Goal: Information Seeking & Learning: Learn about a topic

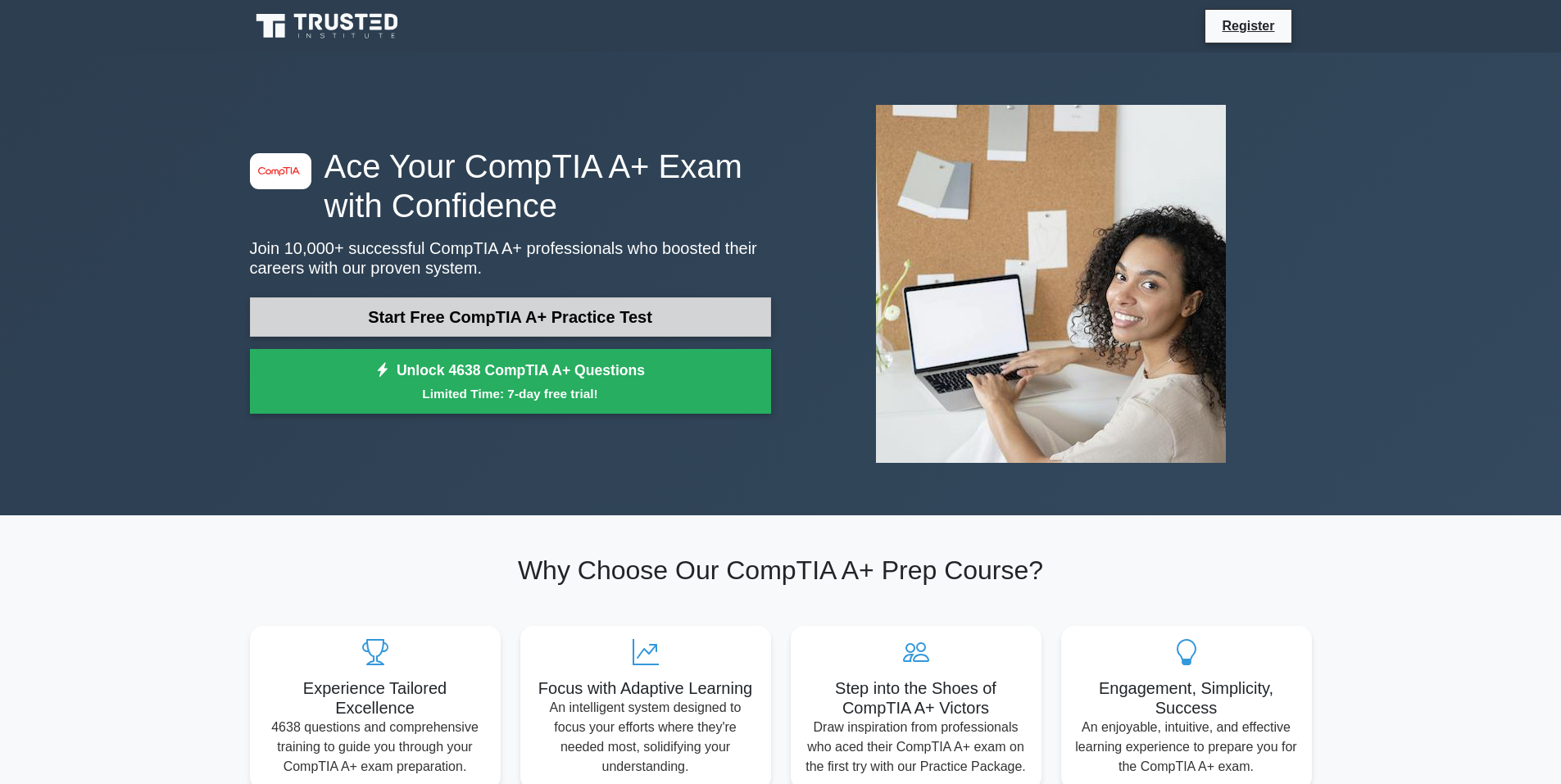
click at [556, 309] on link "Start Free CompTIA A+ Practice Test" at bounding box center [511, 317] width 522 height 39
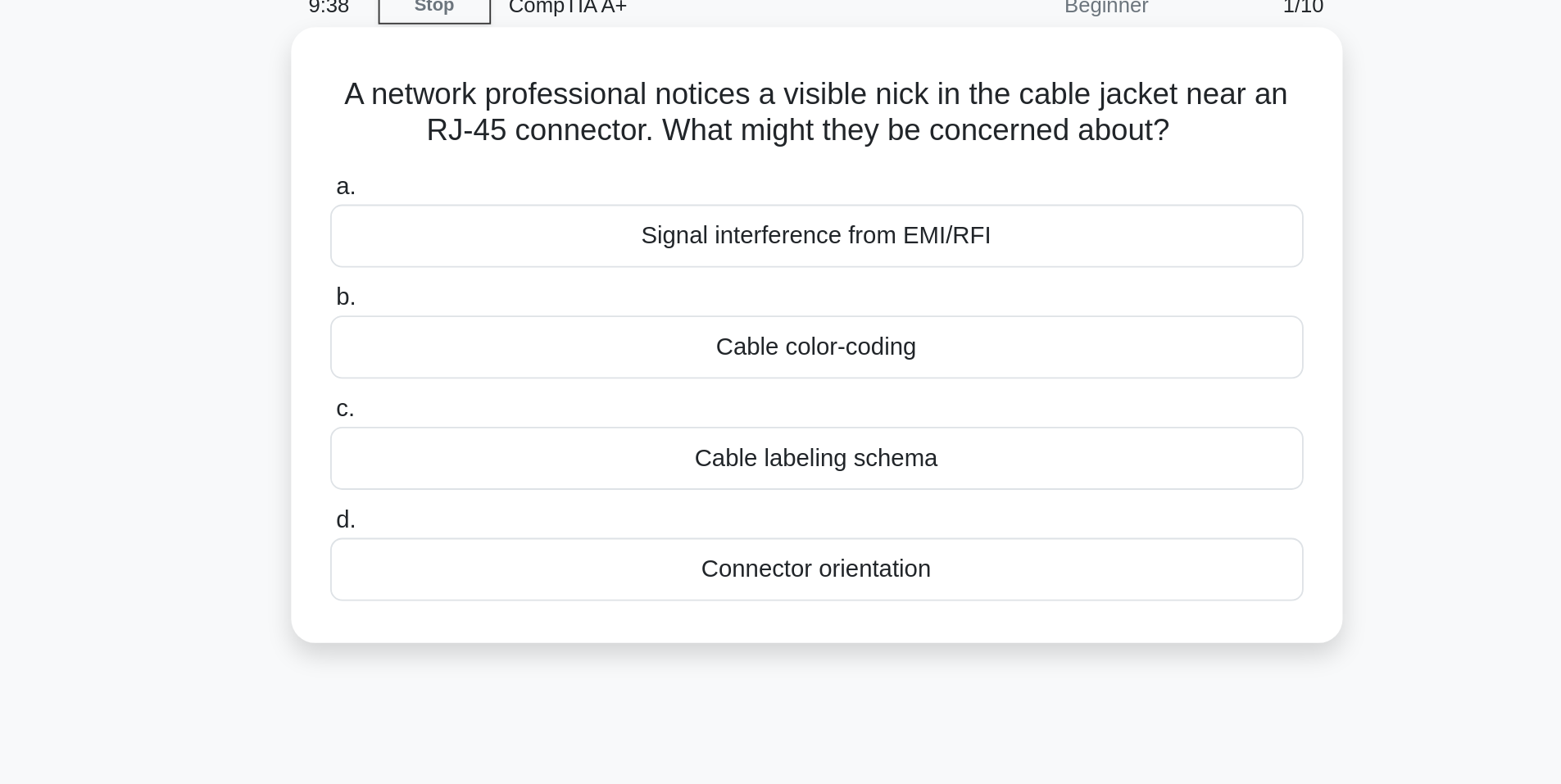
click at [849, 218] on div "Signal interference from EMI/RFI" at bounding box center [780, 206] width 531 height 35
click at [515, 184] on input "a. Signal interference from EMI/RFI" at bounding box center [515, 179] width 0 height 11
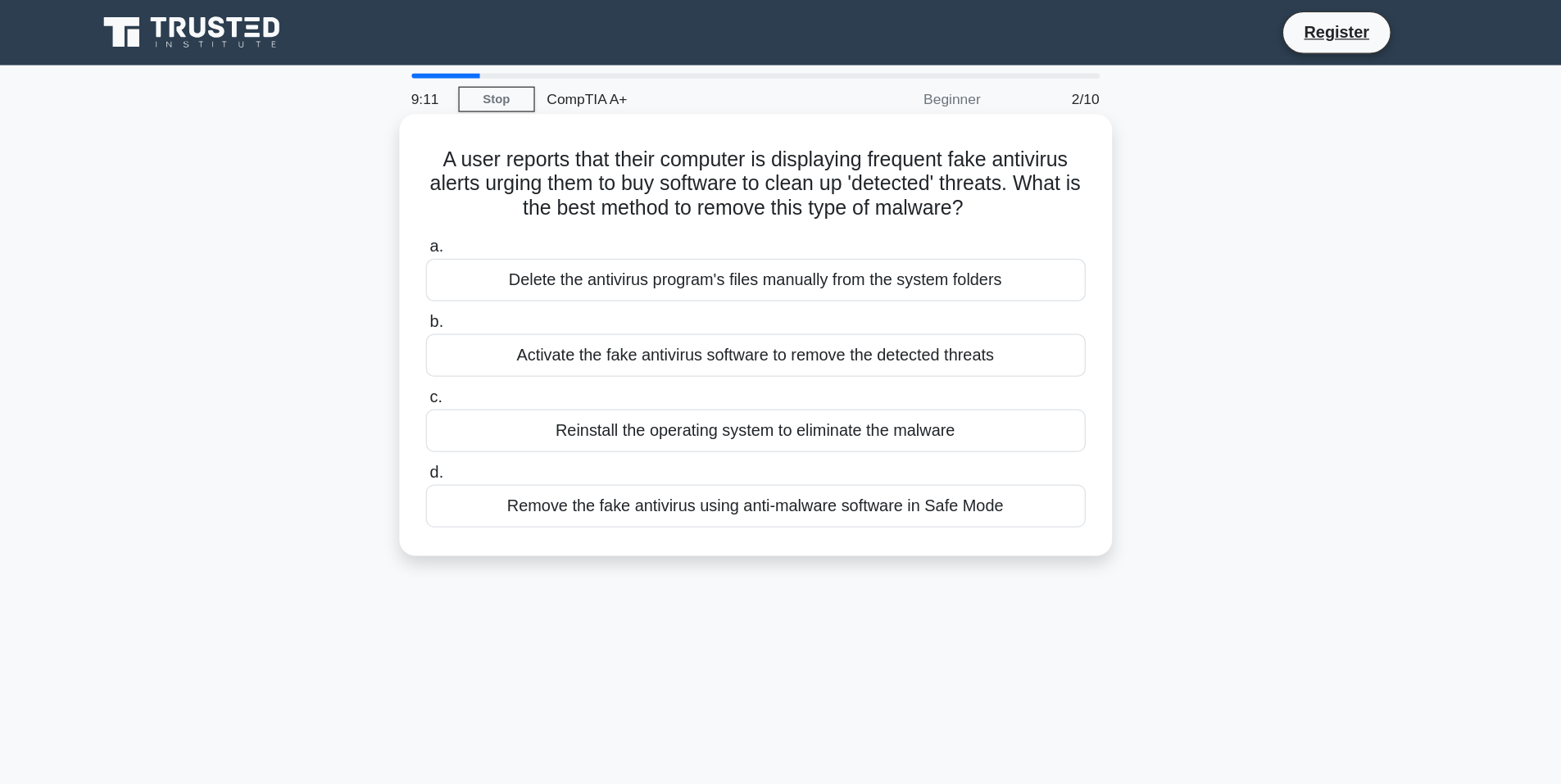
click at [716, 223] on div "Delete the antivirus program's files manually from the system folders" at bounding box center [780, 225] width 531 height 35
click at [515, 204] on input "a. Delete the antivirus program's files manually from the system folders" at bounding box center [515, 199] width 0 height 11
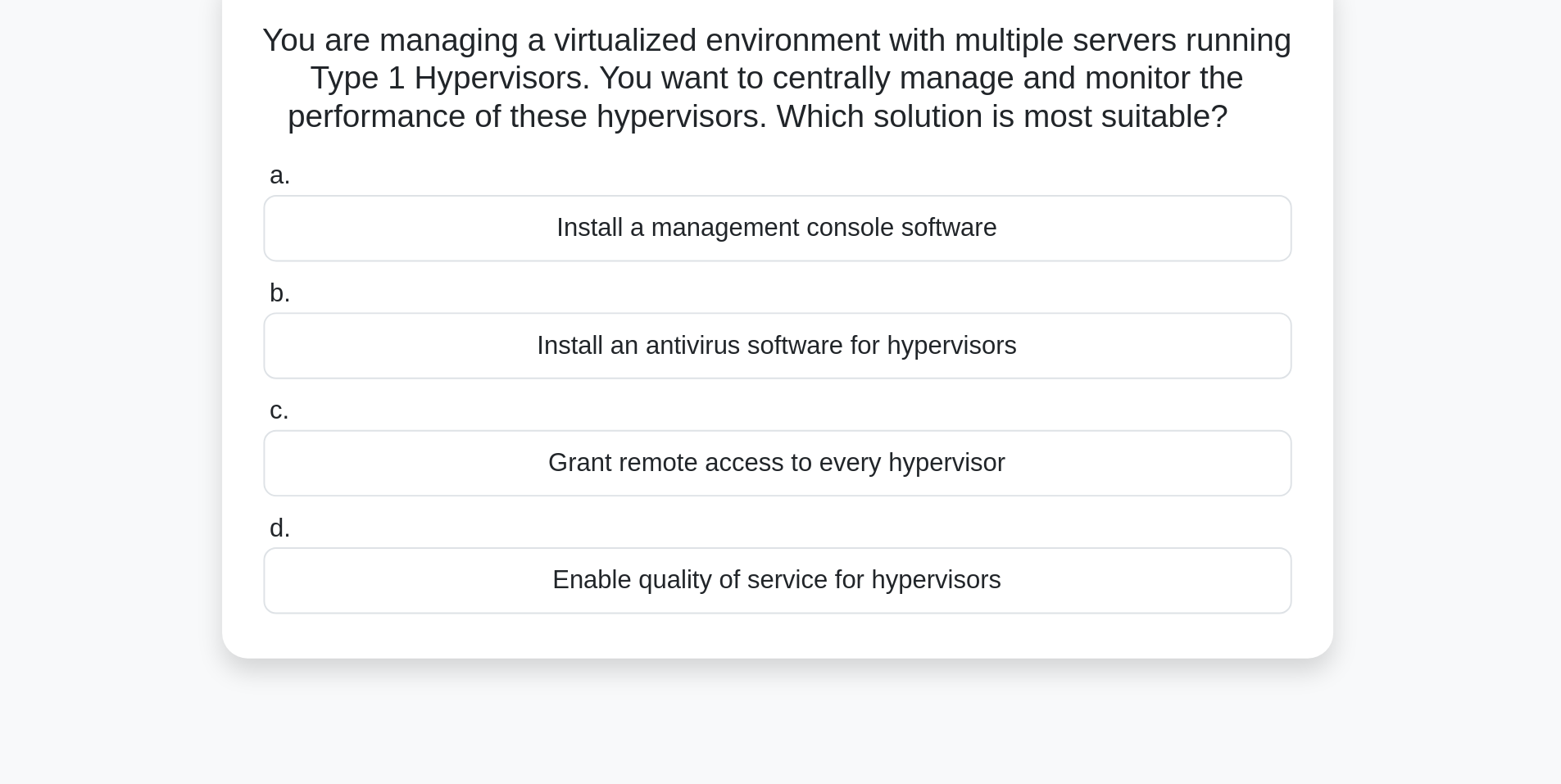
click at [849, 303] on div "Install an antivirus software for hypervisors" at bounding box center [780, 286] width 531 height 35
click at [515, 264] on input "b. Install an antivirus software for hypervisors" at bounding box center [515, 259] width 0 height 11
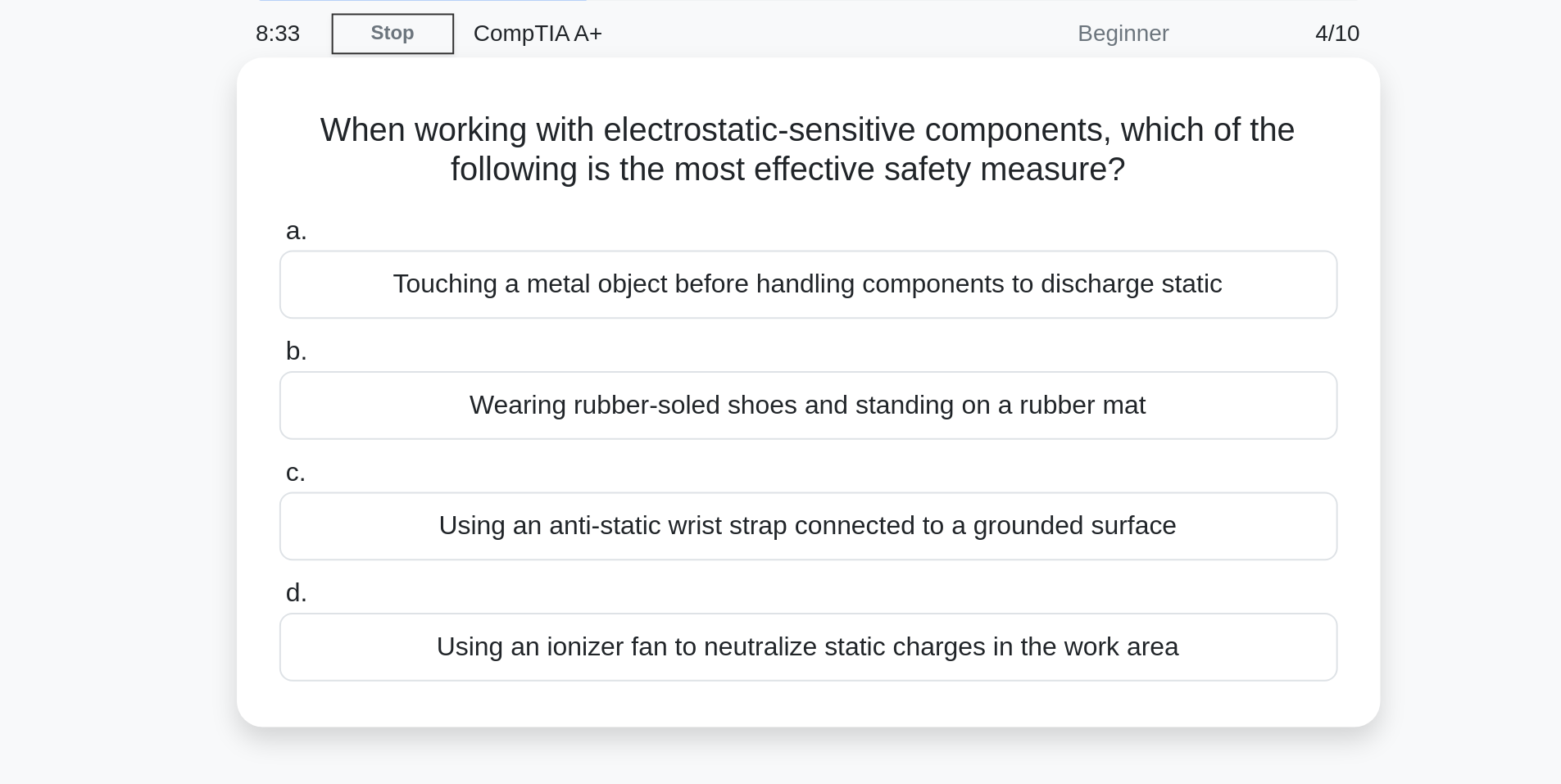
click at [850, 326] on div "Using an anti-static wrist strap connected to a grounded surface" at bounding box center [780, 326] width 531 height 35
click at [515, 306] on input "c. Using an anti-static wrist strap connected to a grounded surface" at bounding box center [515, 301] width 0 height 11
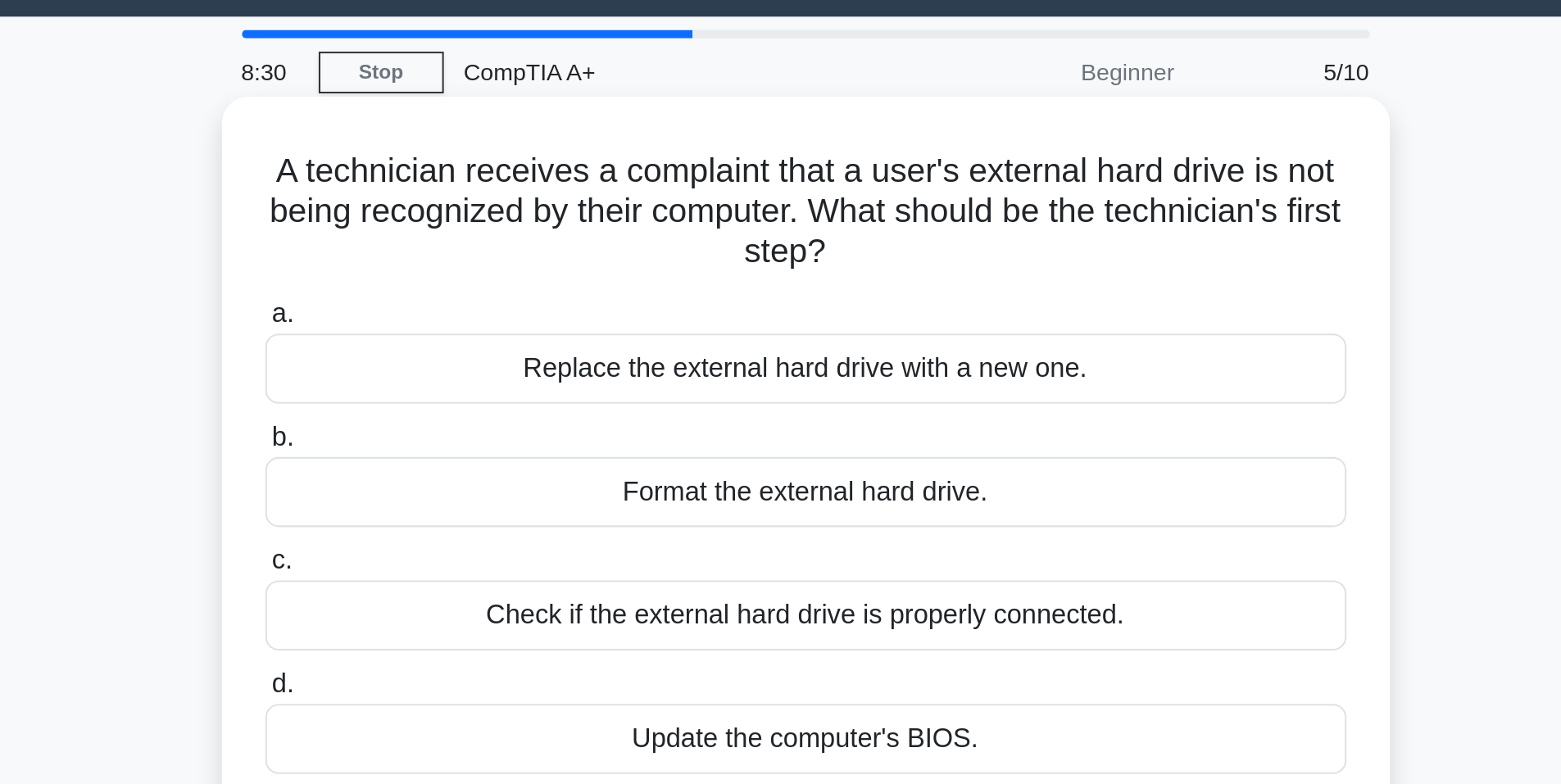
click at [873, 178] on h5 "A technician receives a complaint that a user's external hard drive is not bein…" at bounding box center [780, 148] width 535 height 60
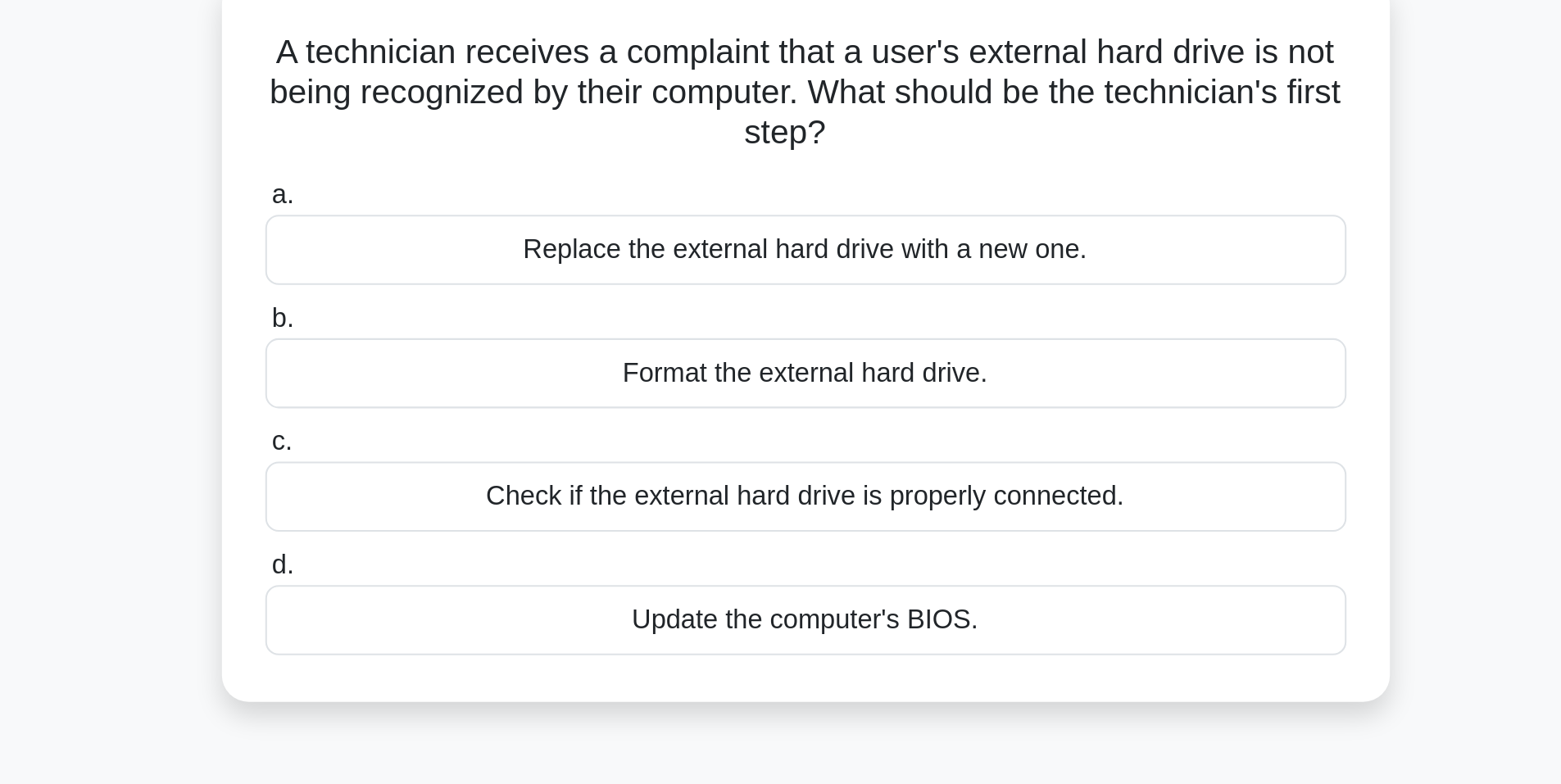
click at [837, 351] on div "Check if the external hard drive is properly connected." at bounding box center [780, 346] width 531 height 35
click at [515, 325] on input "c. Check if the external hard drive is properly connected." at bounding box center [515, 320] width 0 height 11
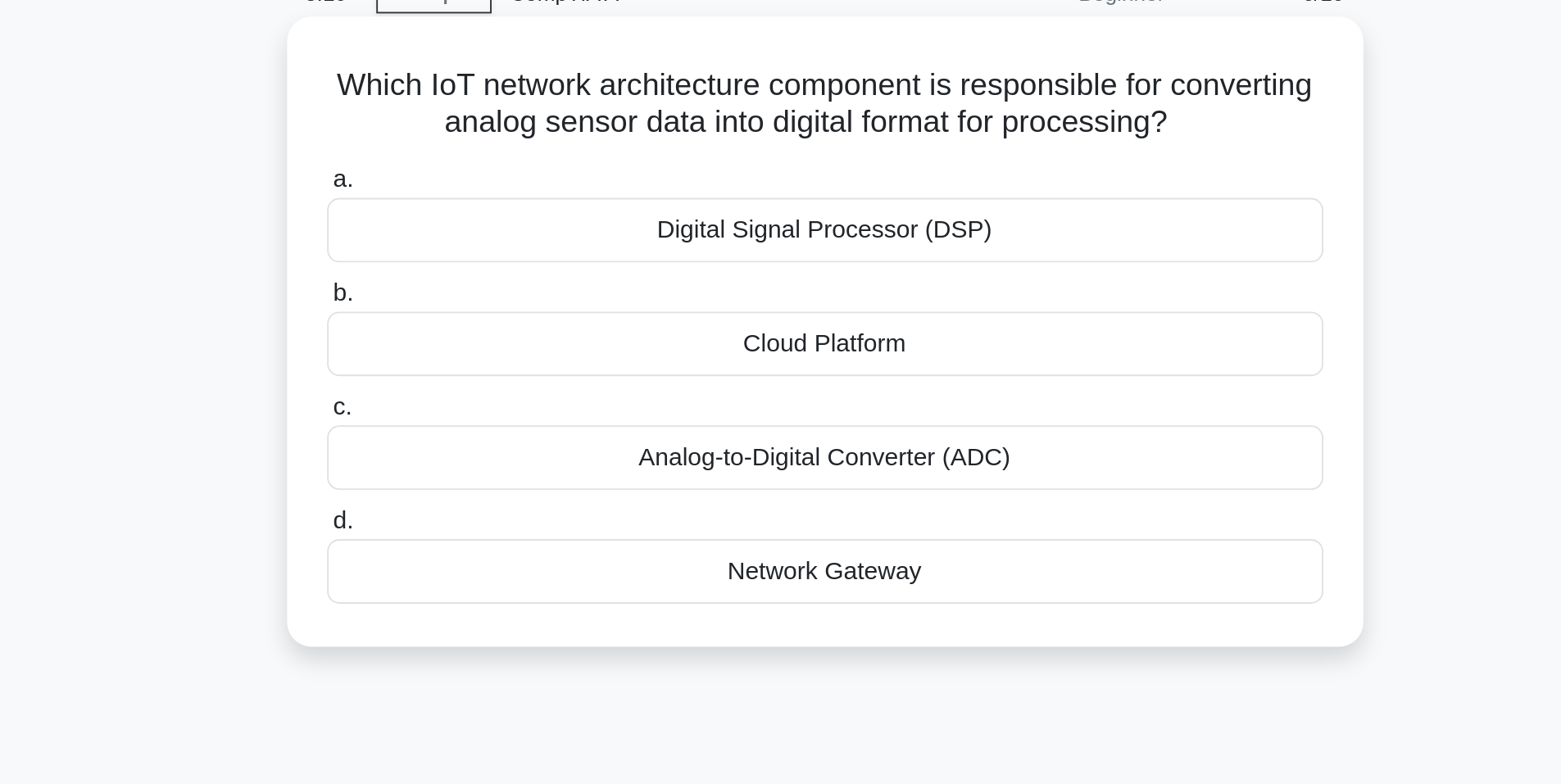
click at [861, 207] on div "Digital Signal Processor (DSP)" at bounding box center [780, 206] width 531 height 35
click at [515, 184] on input "a. Digital Signal Processor (DSP)" at bounding box center [515, 179] width 0 height 11
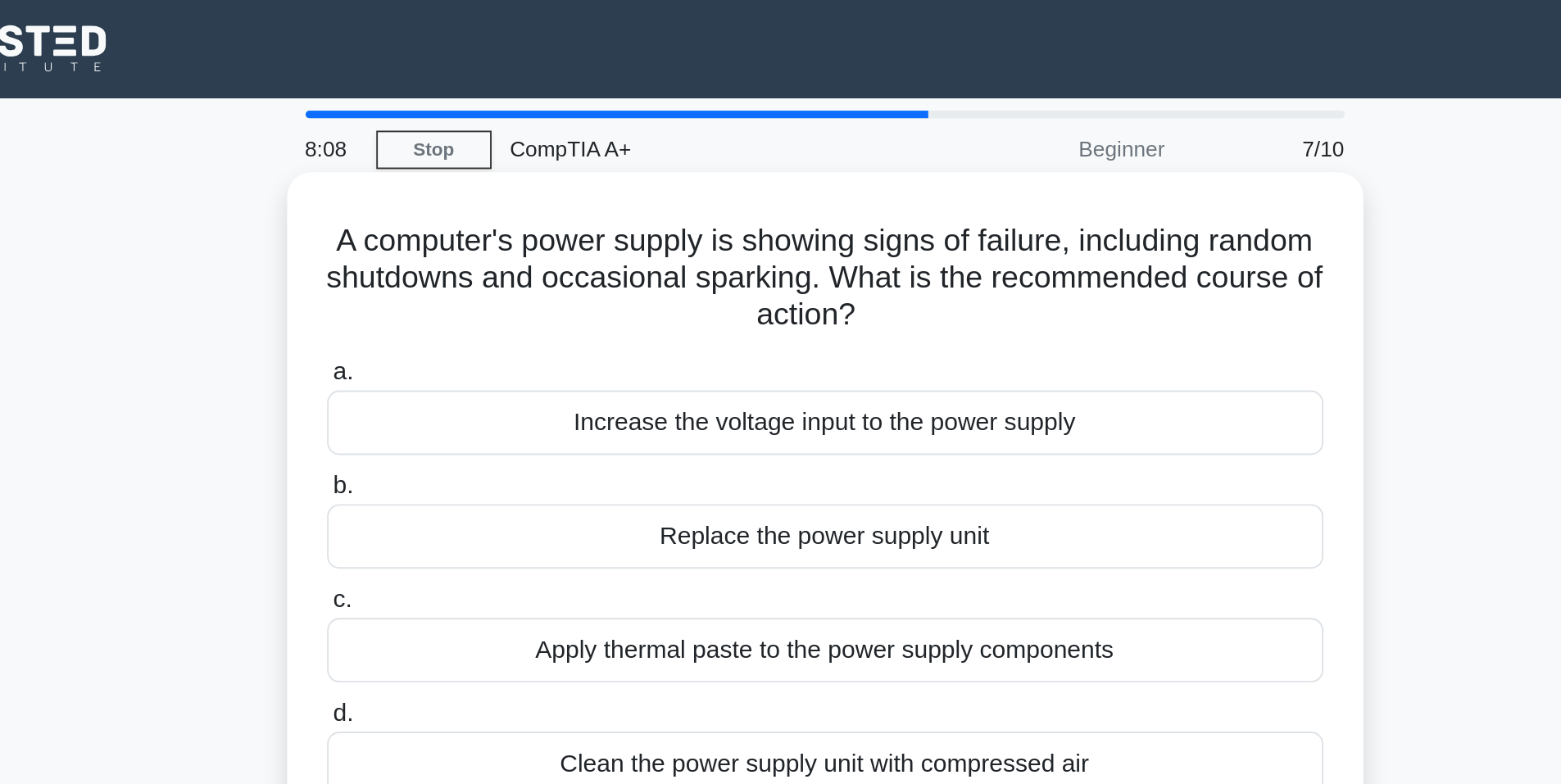
click at [834, 276] on div "Replace the power supply unit" at bounding box center [780, 286] width 531 height 35
click at [515, 264] on input "b. Replace the power supply unit" at bounding box center [515, 259] width 0 height 11
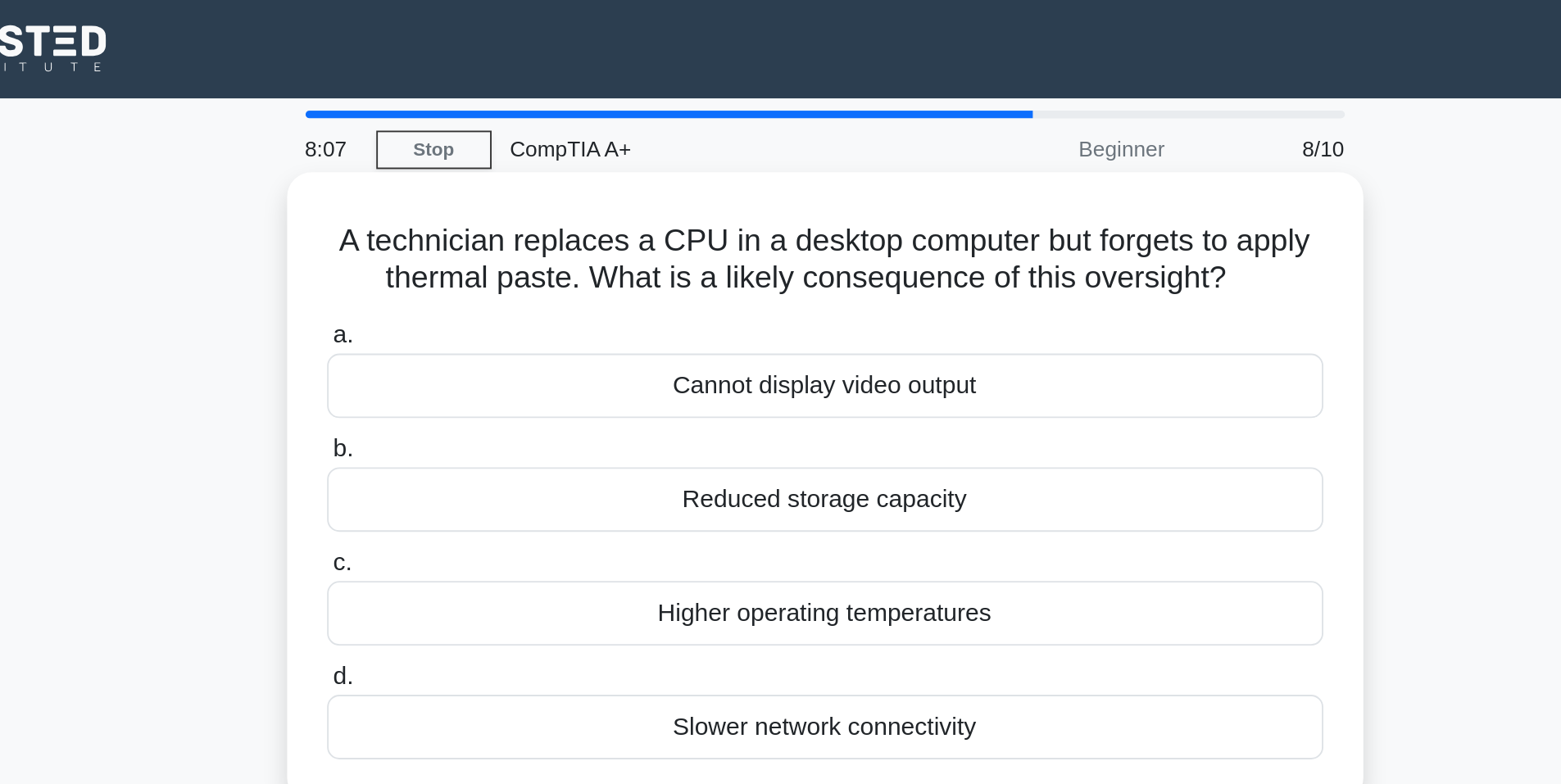
click at [814, 324] on div "Higher operating temperatures" at bounding box center [780, 326] width 531 height 35
click at [515, 306] on input "c. Higher operating temperatures" at bounding box center [515, 301] width 0 height 11
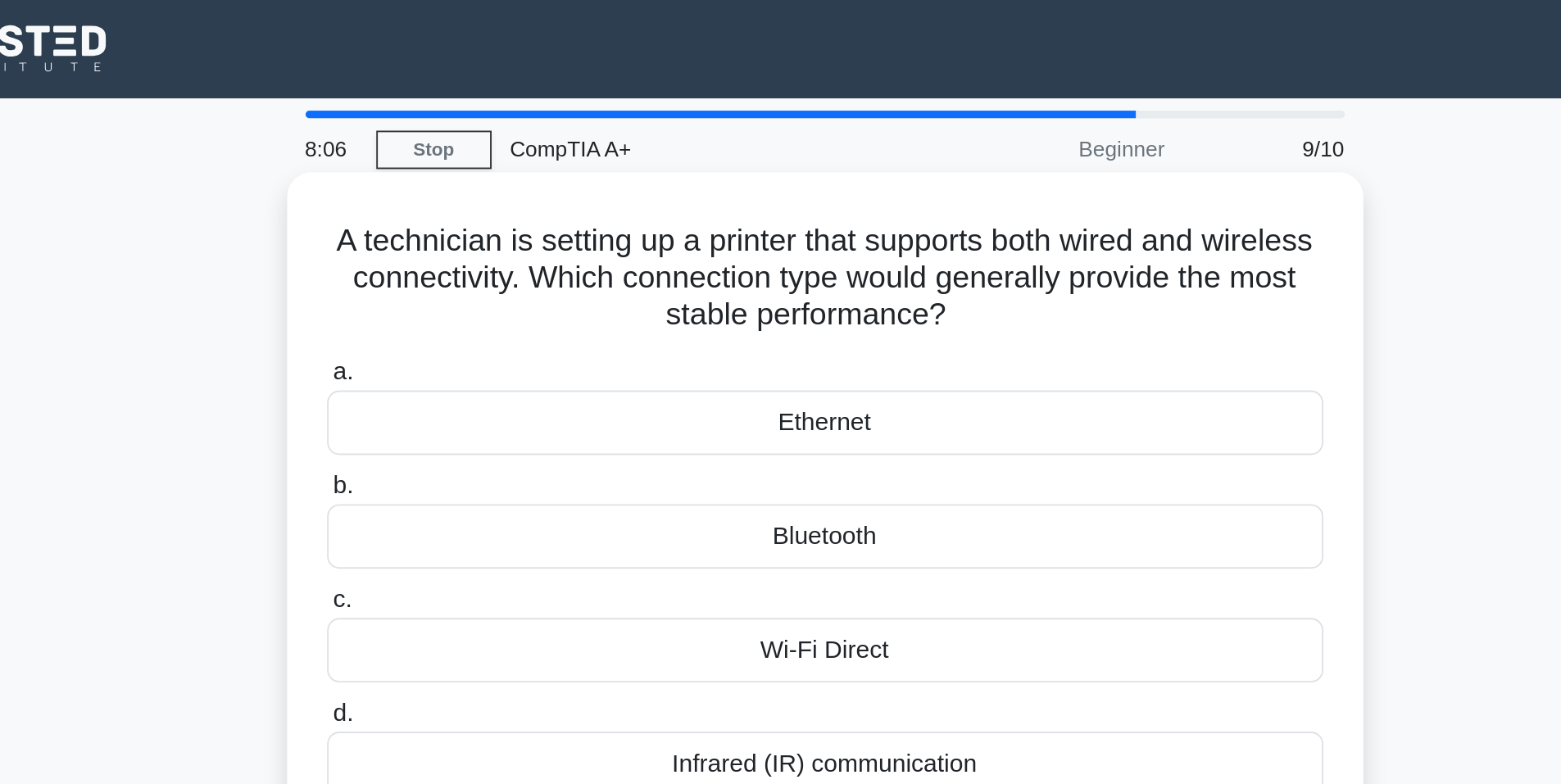
click at [799, 285] on div "Bluetooth" at bounding box center [780, 286] width 531 height 35
click at [515, 264] on input "b. Bluetooth" at bounding box center [515, 259] width 0 height 11
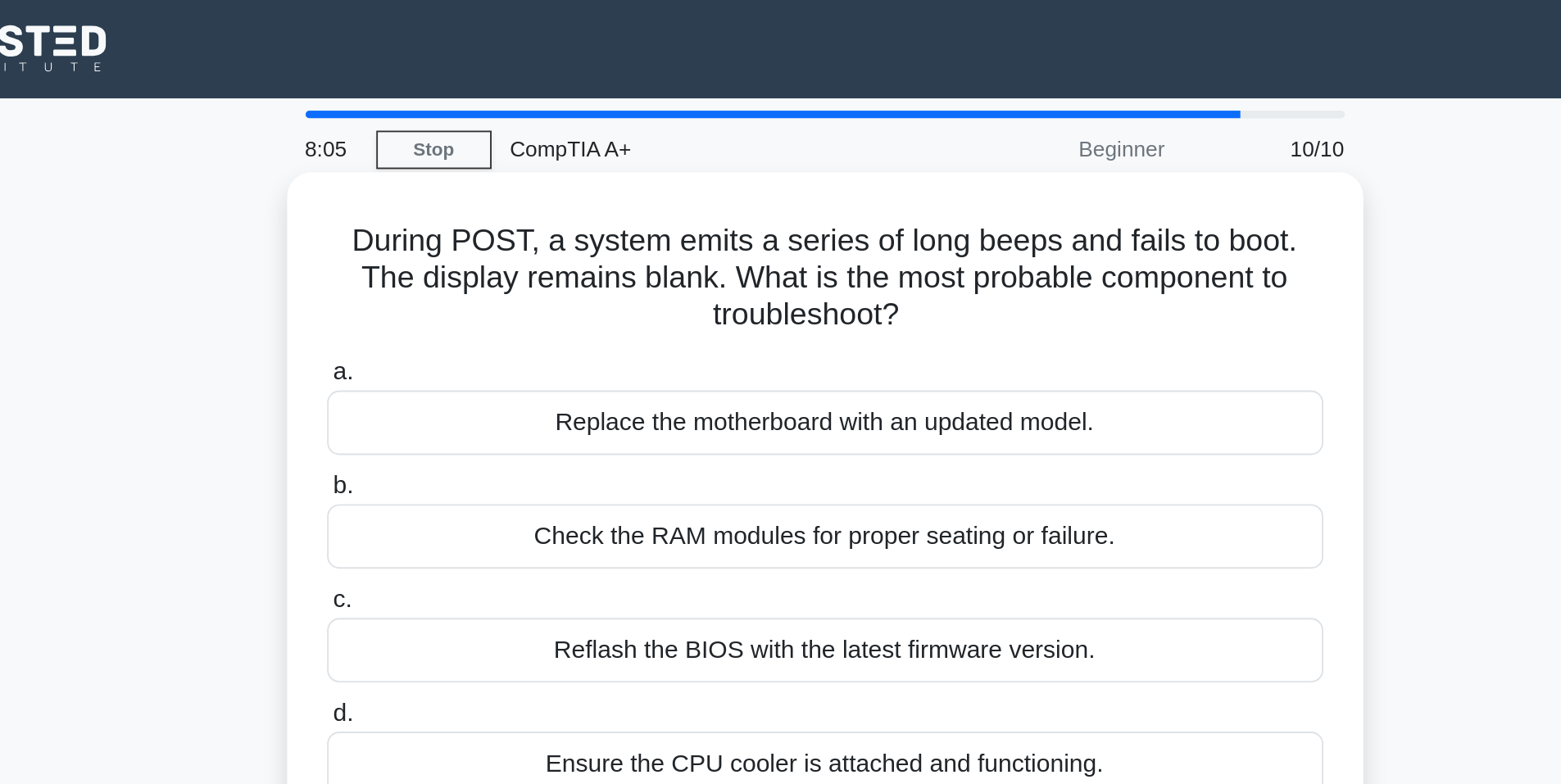
click at [799, 313] on label "c. Reflash the BIOS with the latest firmware version." at bounding box center [780, 336] width 531 height 54
click at [515, 315] on input "c. Reflash the BIOS with the latest firmware version." at bounding box center [515, 320] width 0 height 11
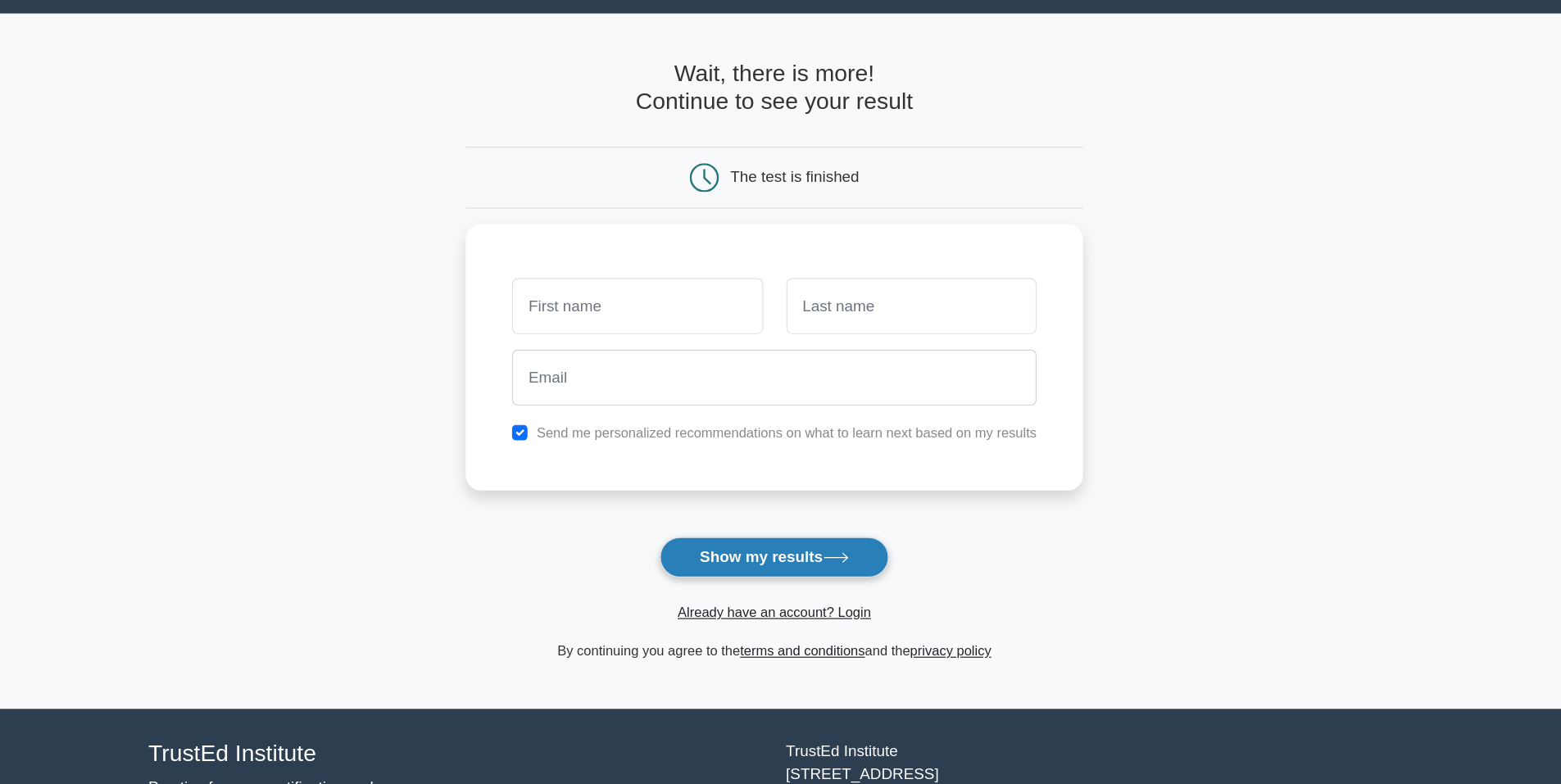
click at [762, 530] on button "Show my results" at bounding box center [780, 514] width 193 height 35
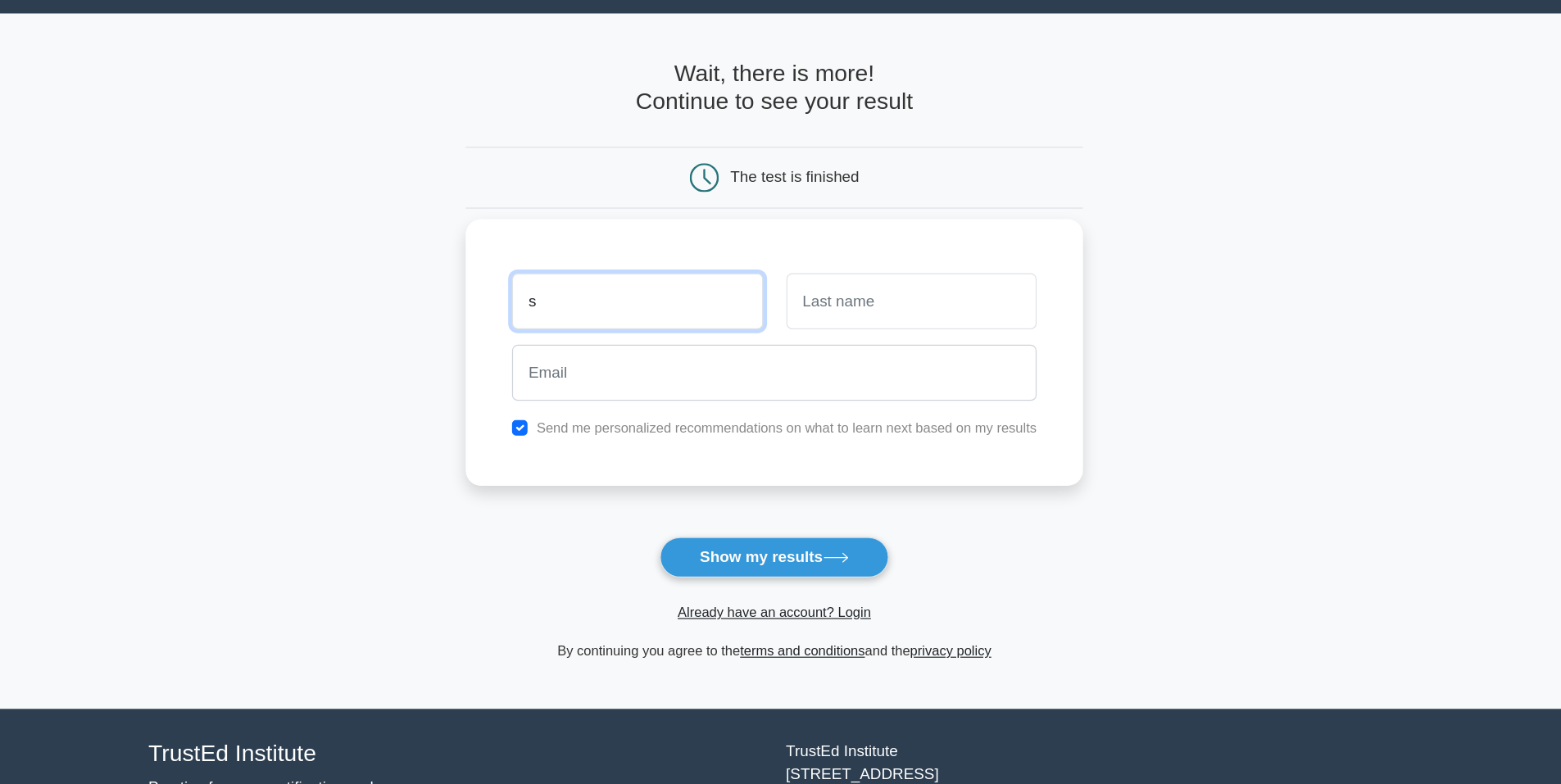
type input "s"
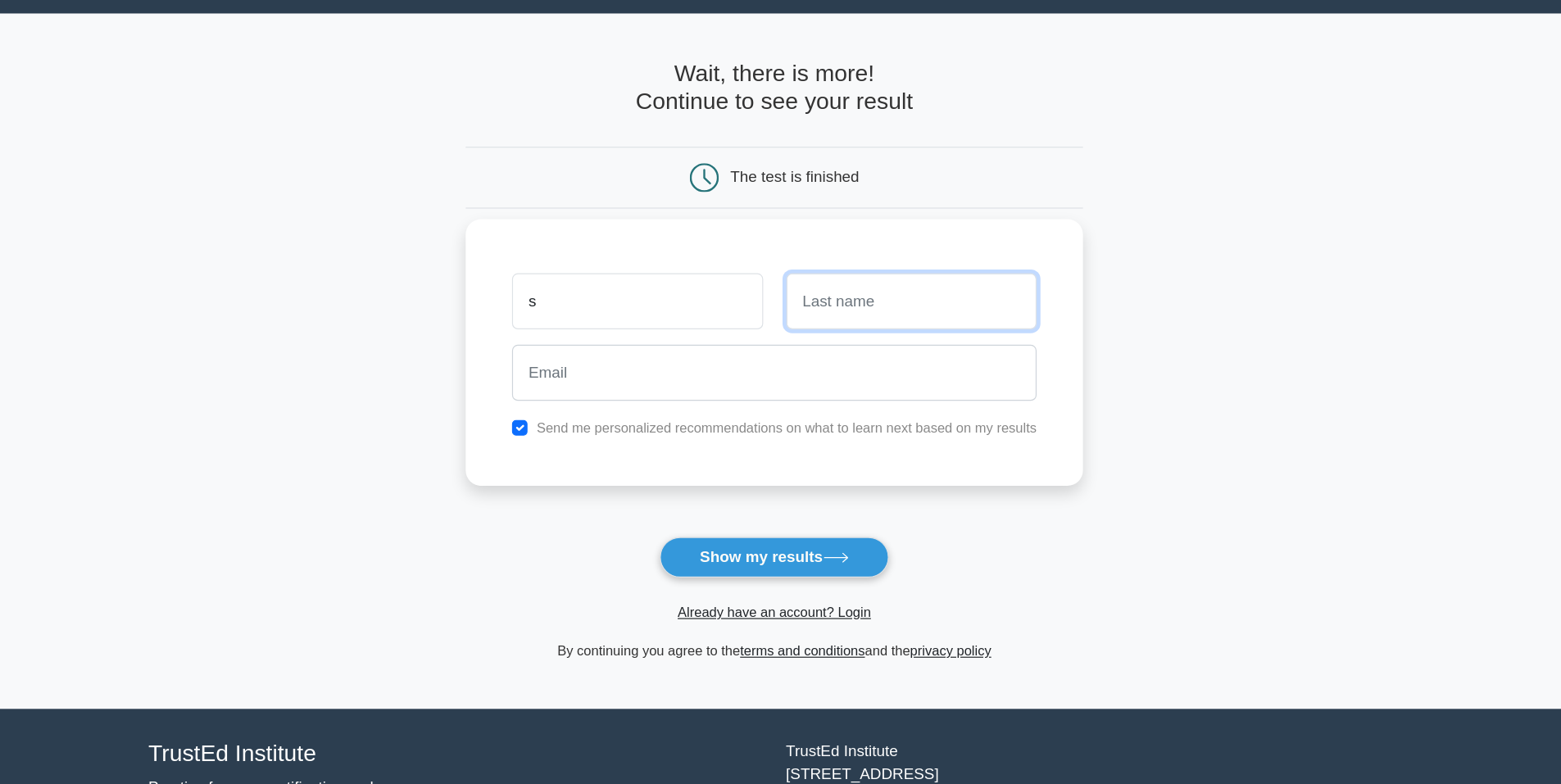
click at [815, 307] on input "text" at bounding box center [897, 297] width 212 height 48
type input "s"
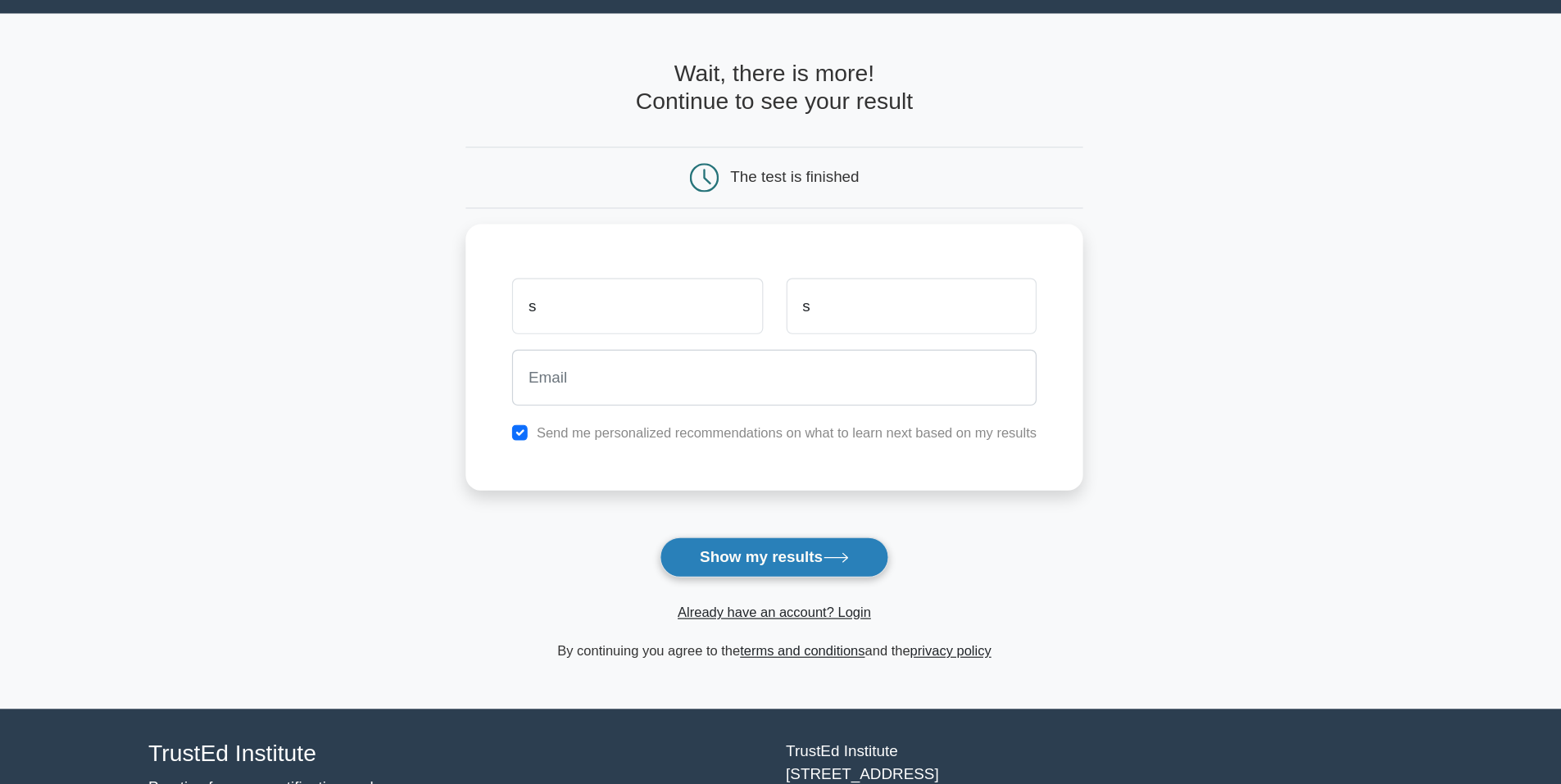
click at [756, 503] on button "Show my results" at bounding box center [780, 514] width 193 height 35
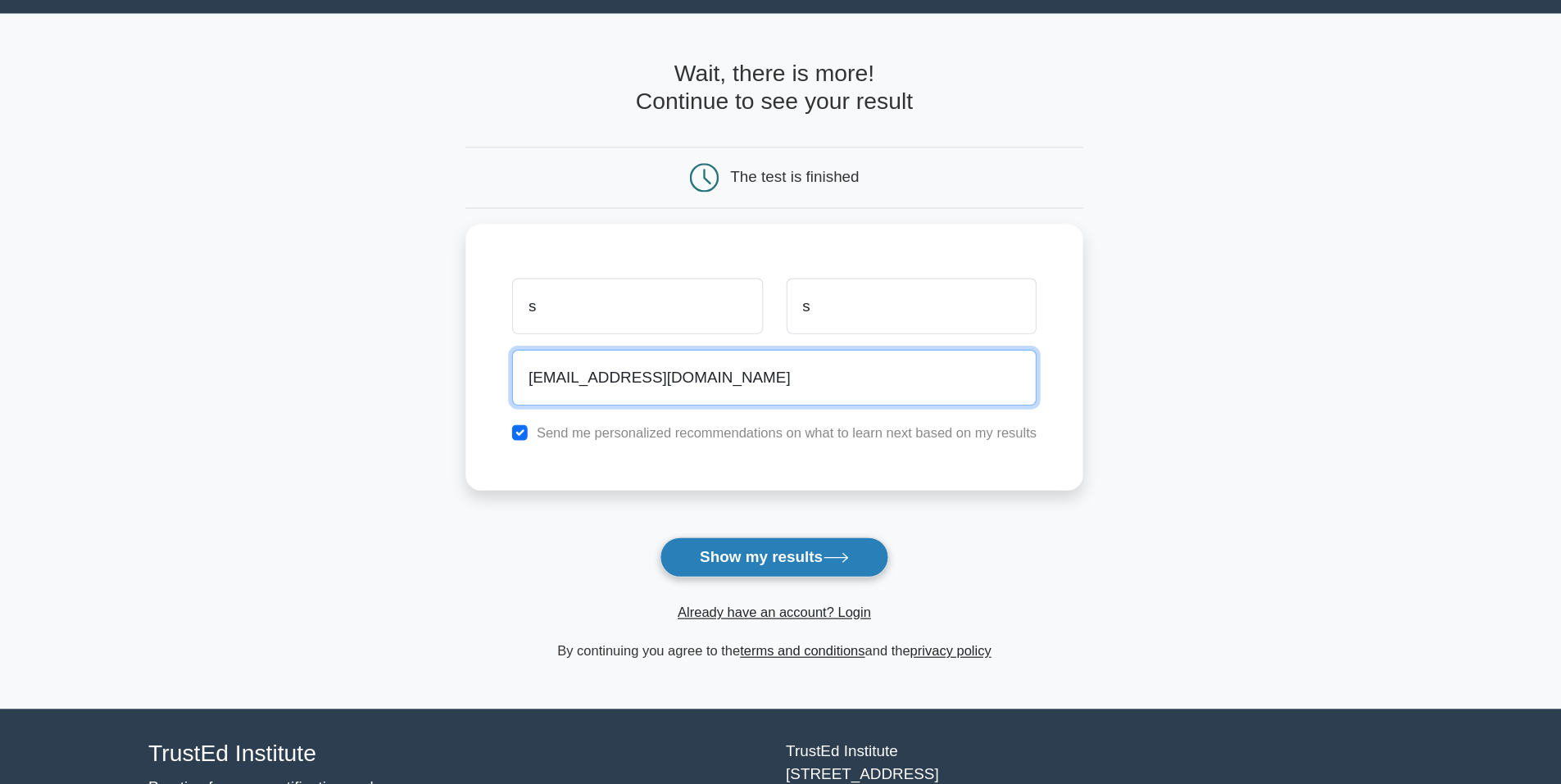
type input "[EMAIL_ADDRESS][DOMAIN_NAME]"
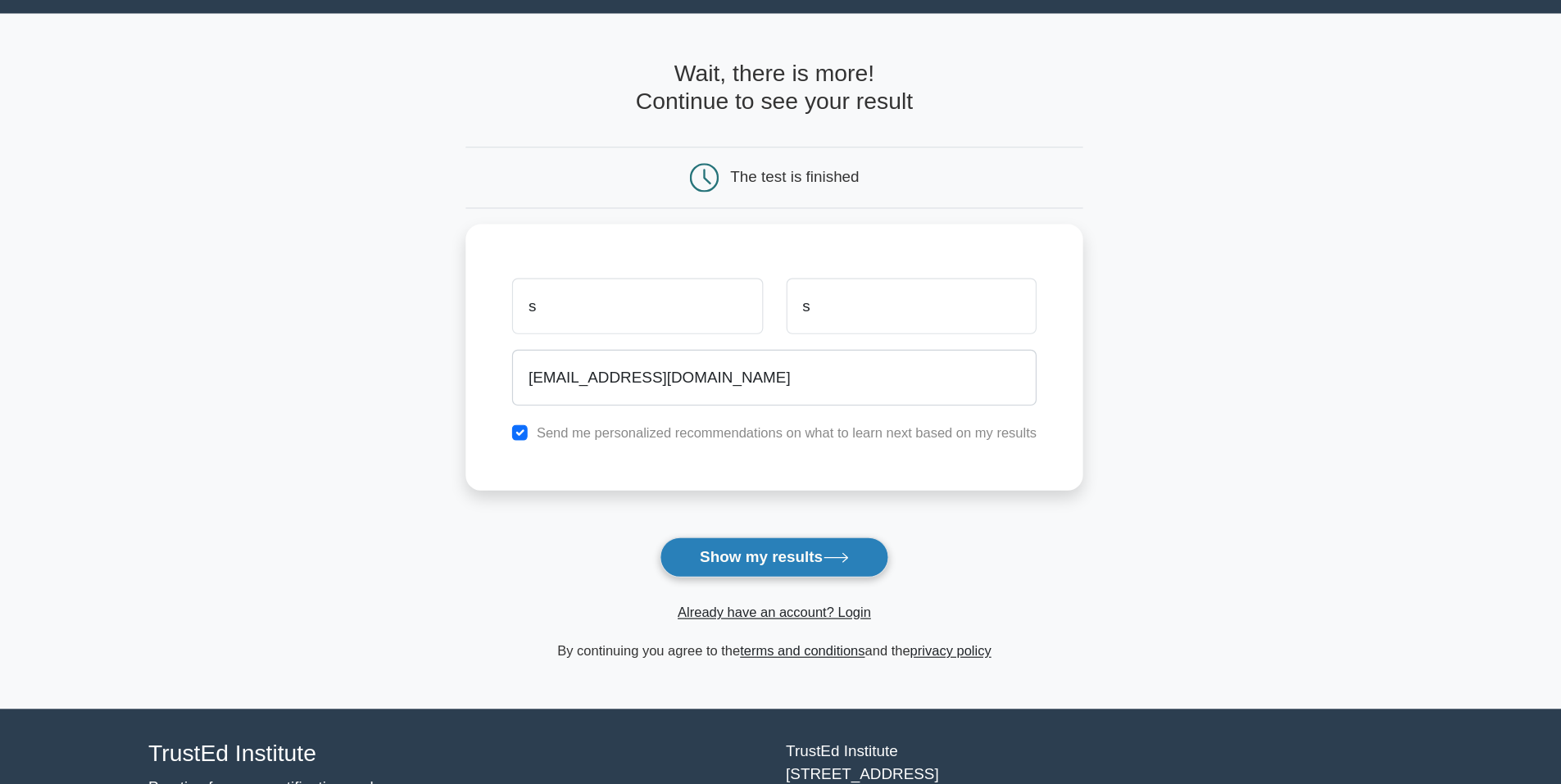
click at [729, 509] on button "Show my results" at bounding box center [780, 514] width 193 height 35
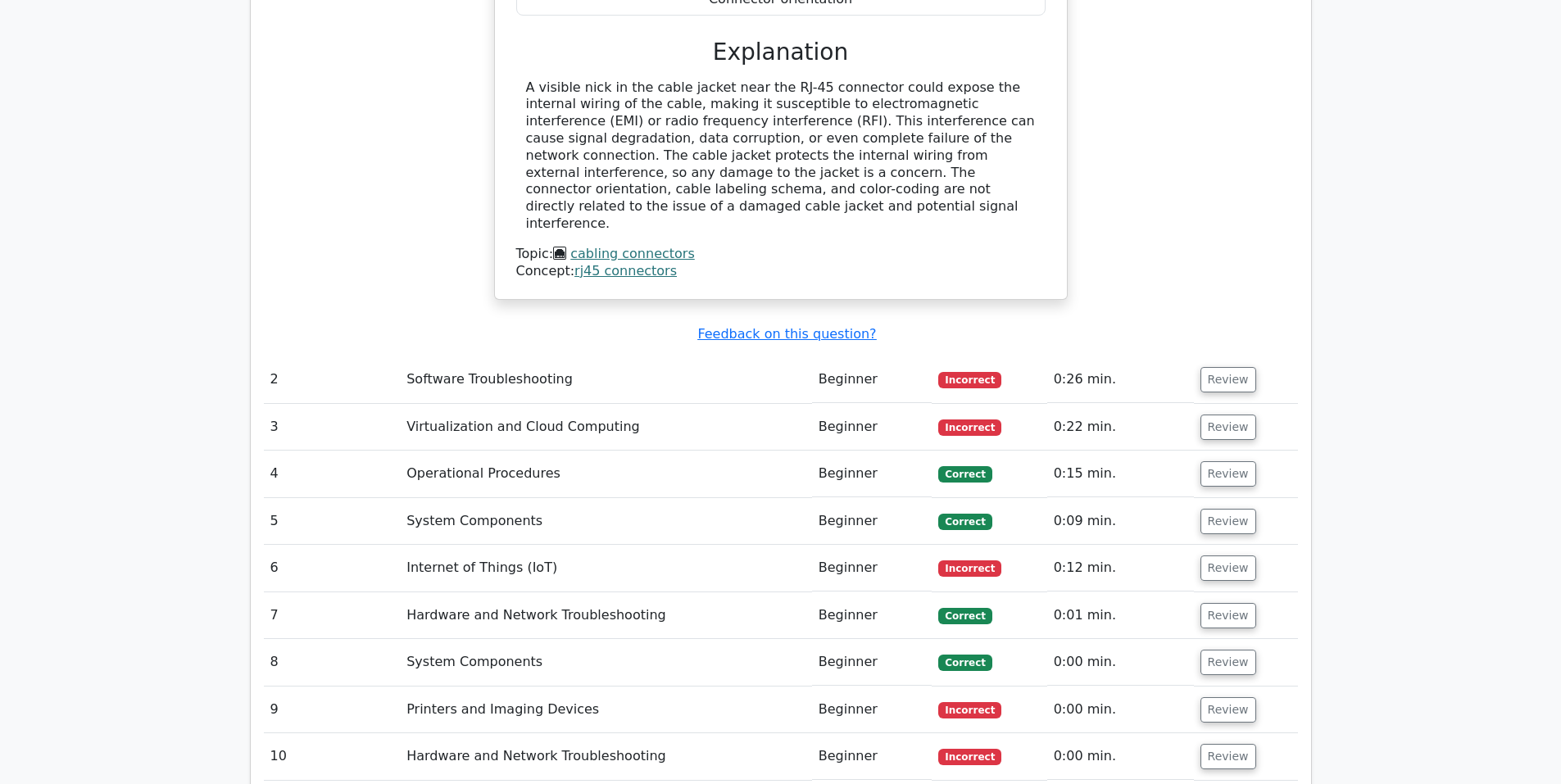
scroll to position [1754, 0]
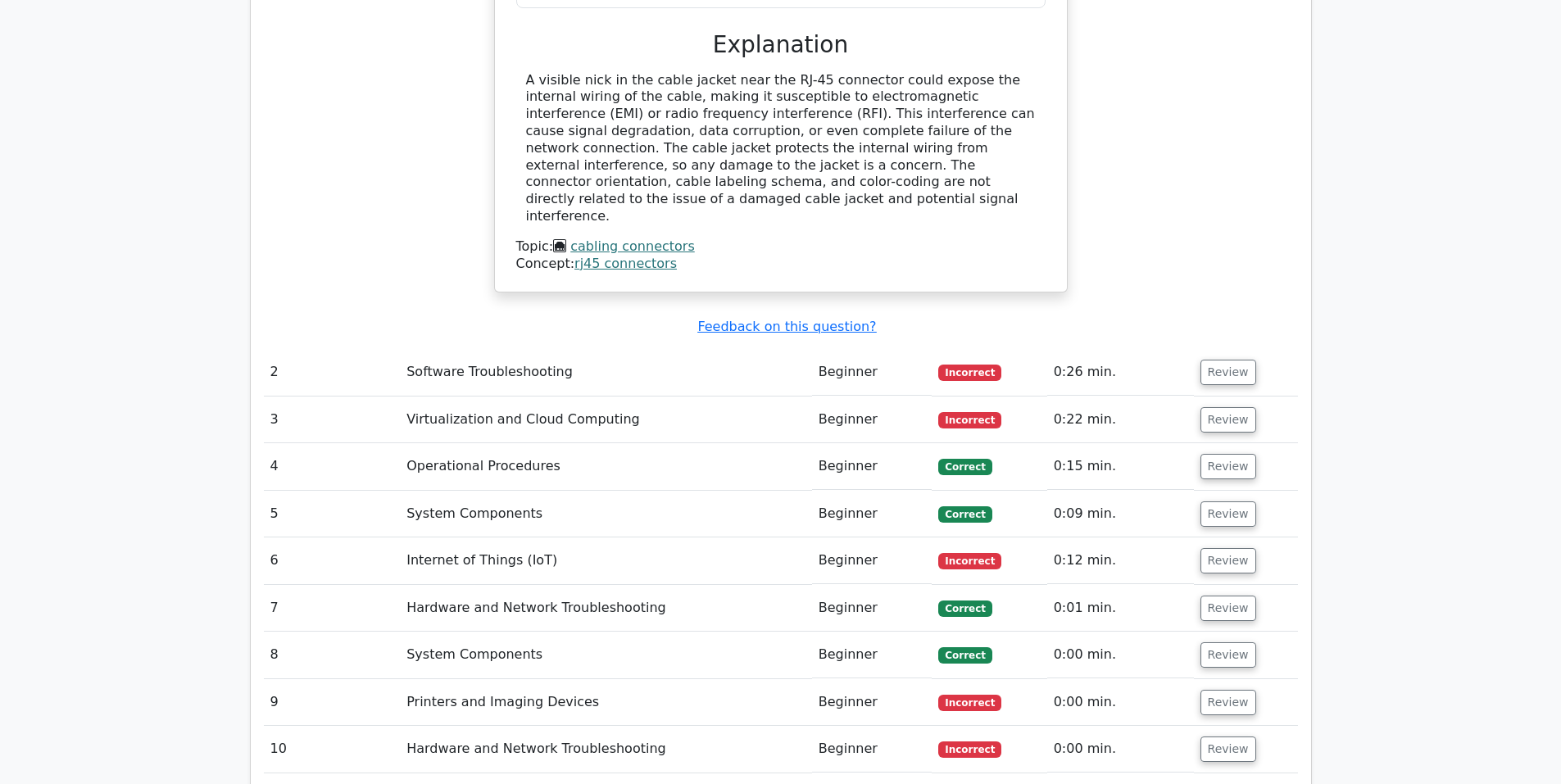
click at [675, 585] on td "Hardware and Network Troubleshooting" at bounding box center [606, 608] width 412 height 47
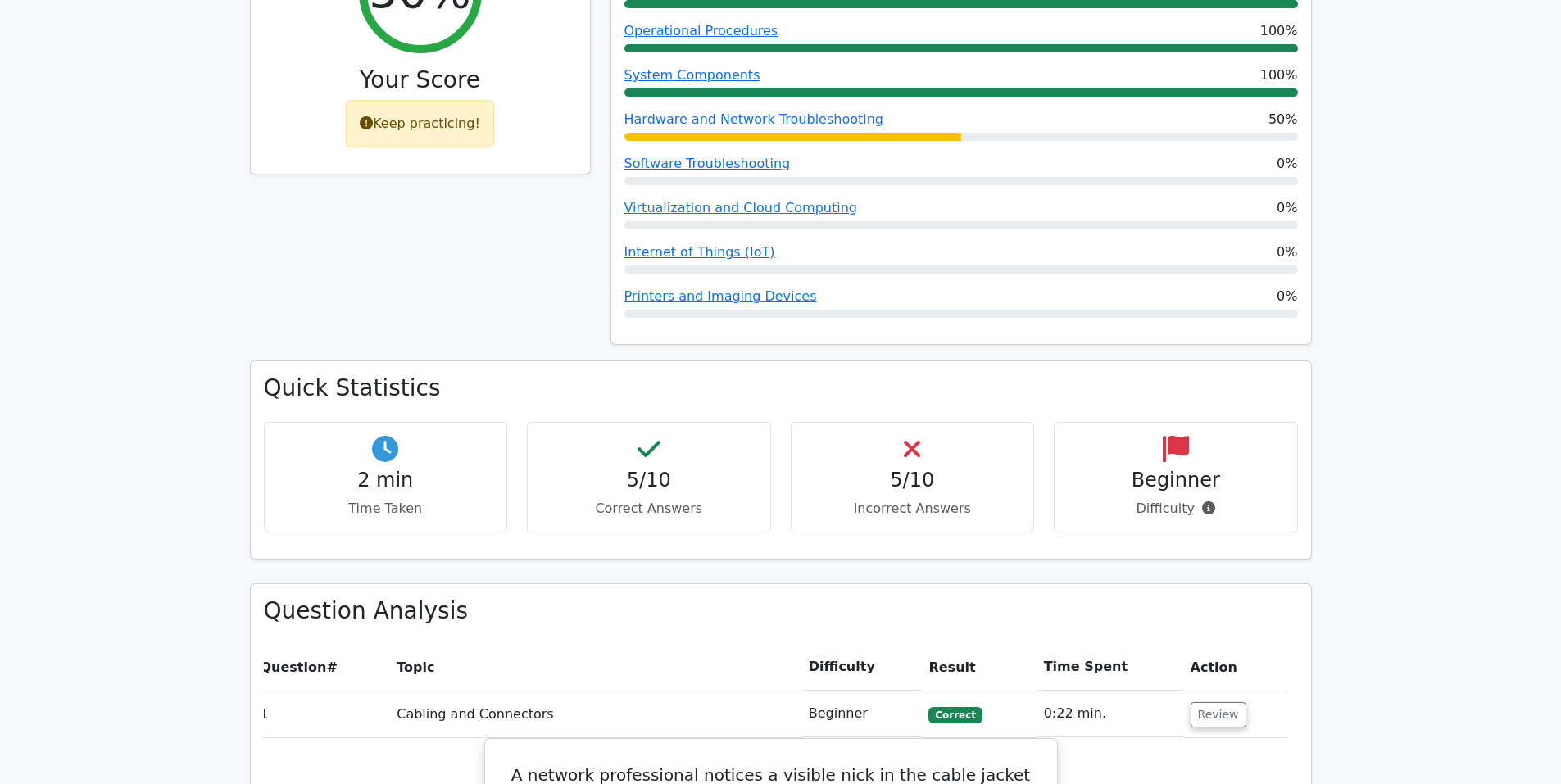
scroll to position [744, 0]
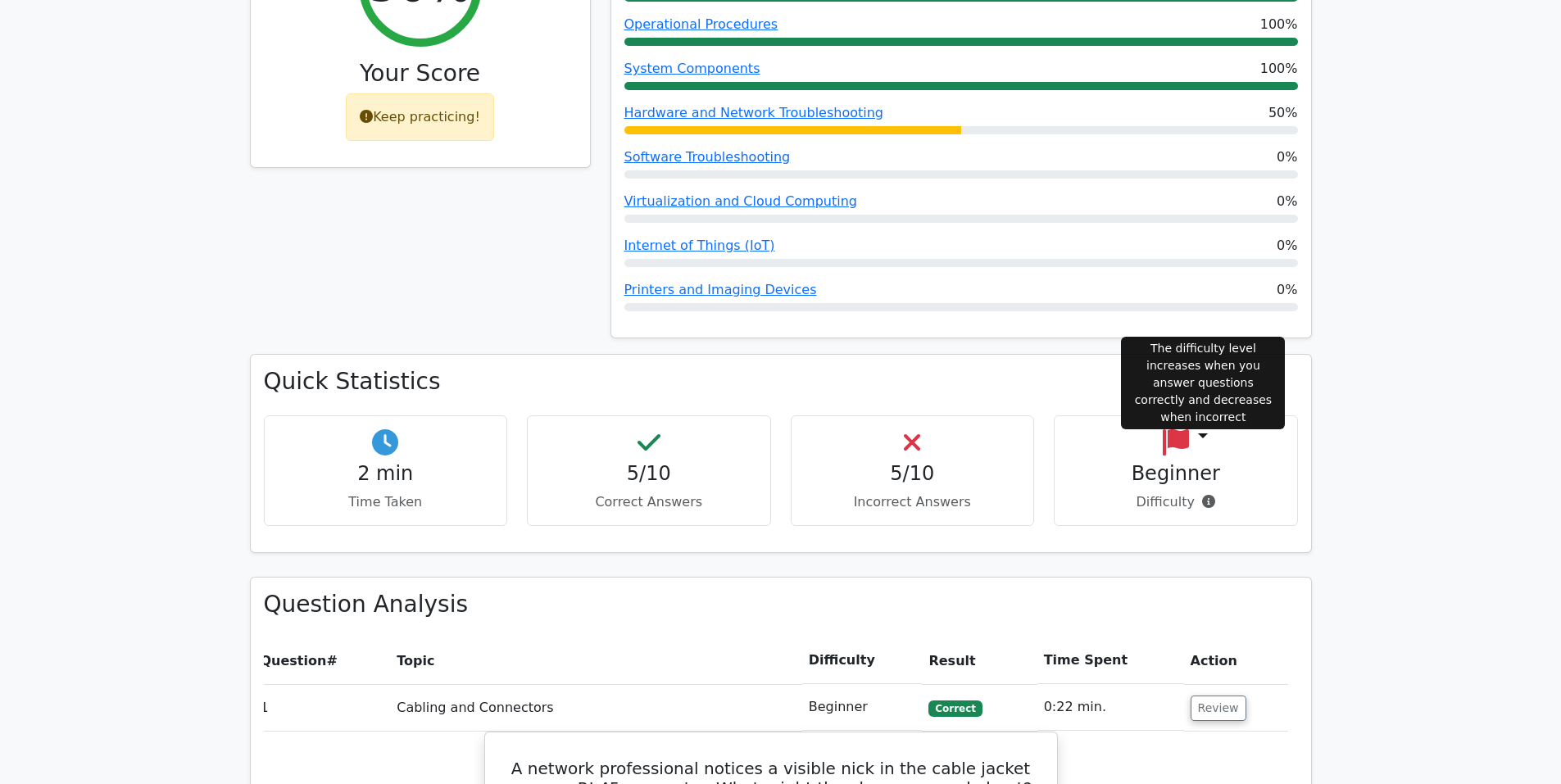
click at [1203, 495] on icon at bounding box center [1209, 501] width 13 height 13
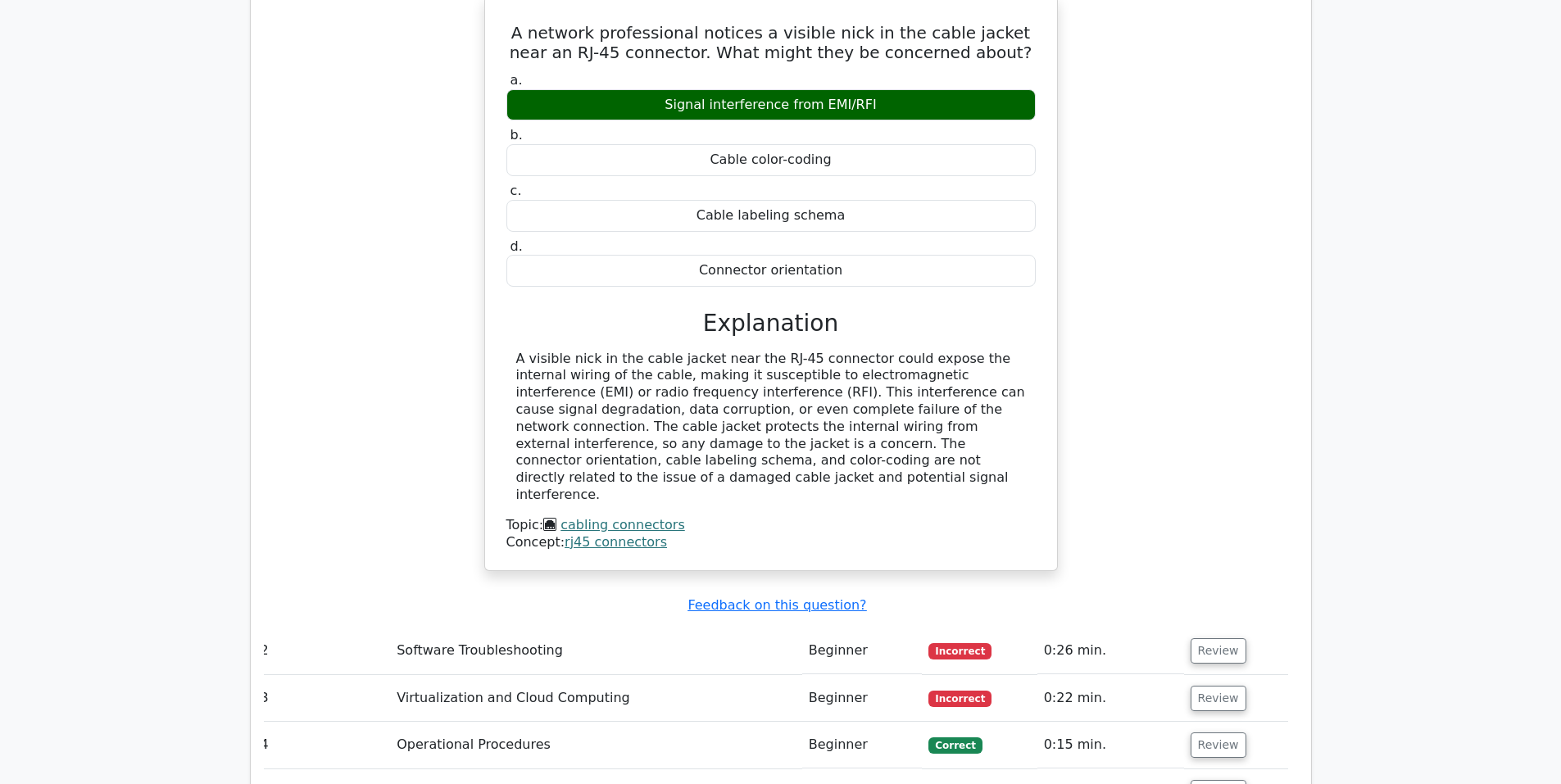
scroll to position [1478, 0]
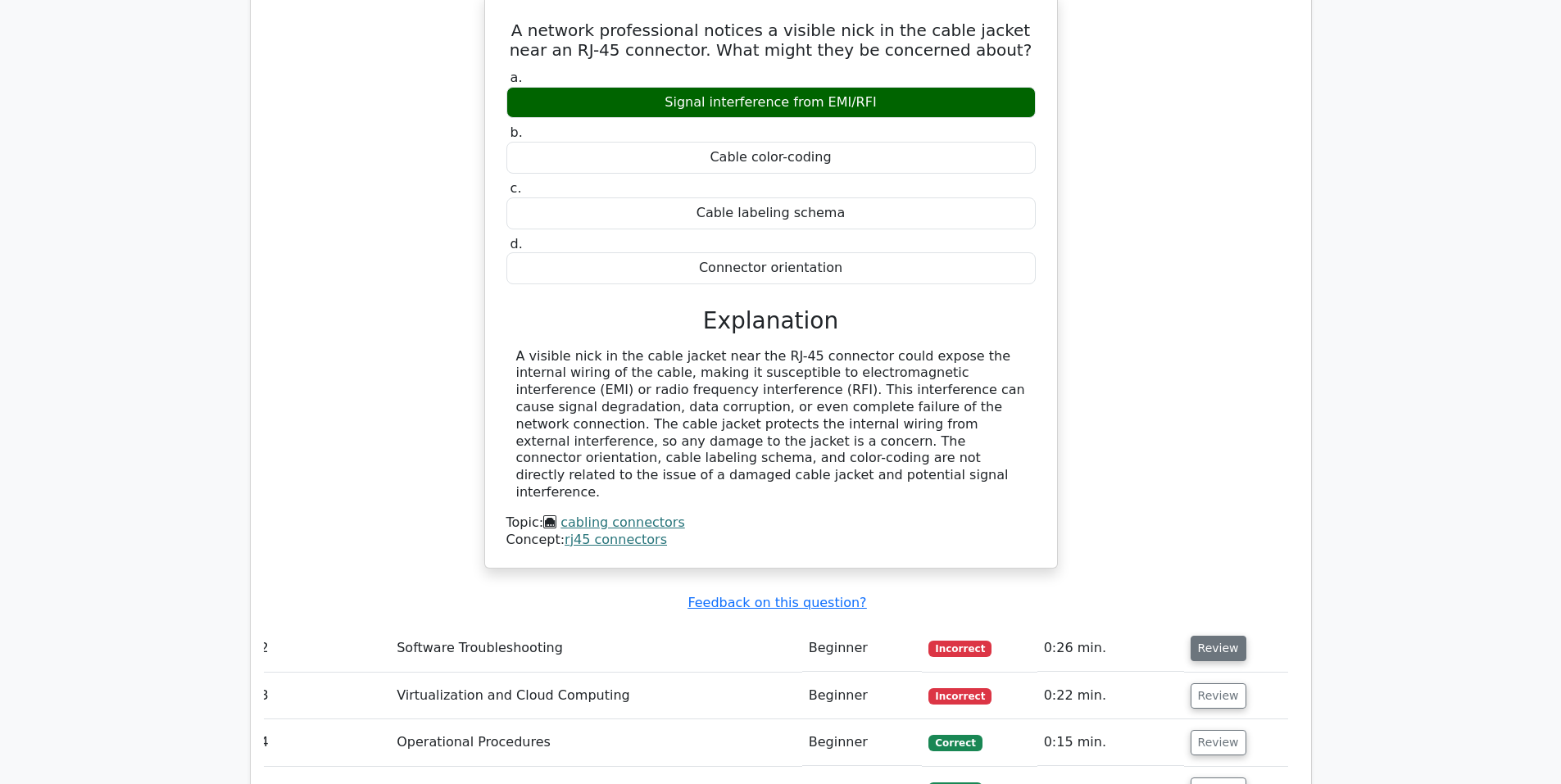
click at [1213, 636] on button "Review" at bounding box center [1219, 648] width 56 height 26
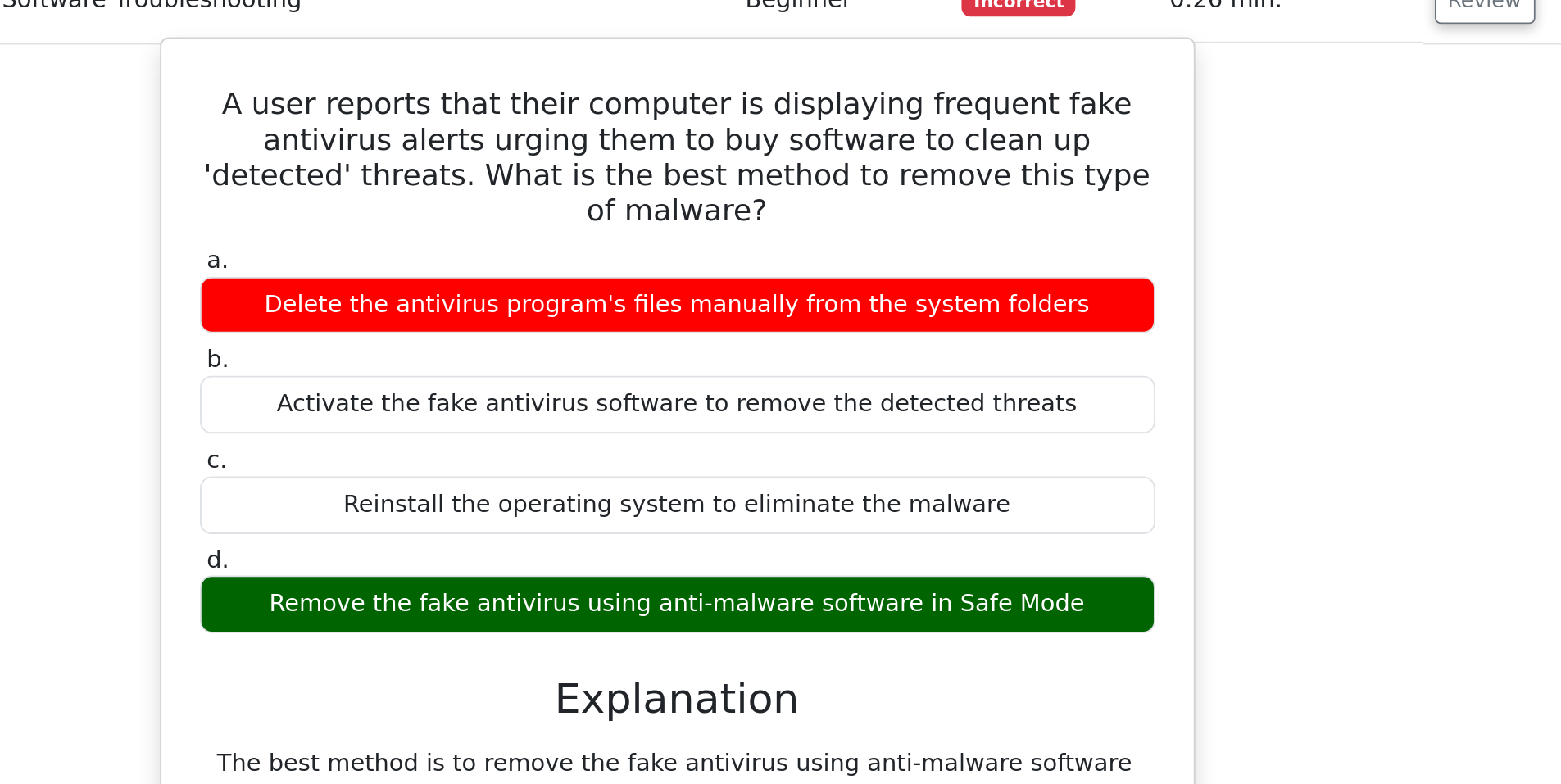
scroll to position [1776, 0]
